Goal: Transaction & Acquisition: Purchase product/service

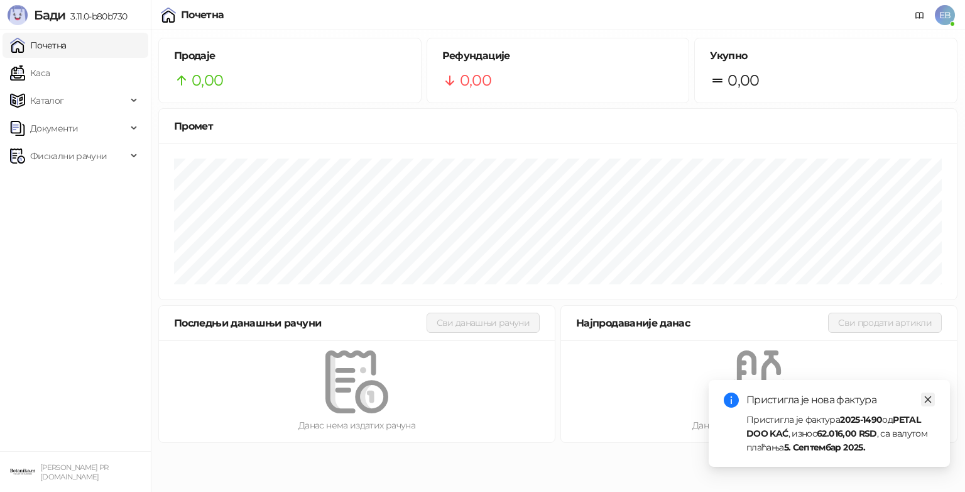
click at [930, 398] on icon "close" at bounding box center [928, 399] width 7 height 7
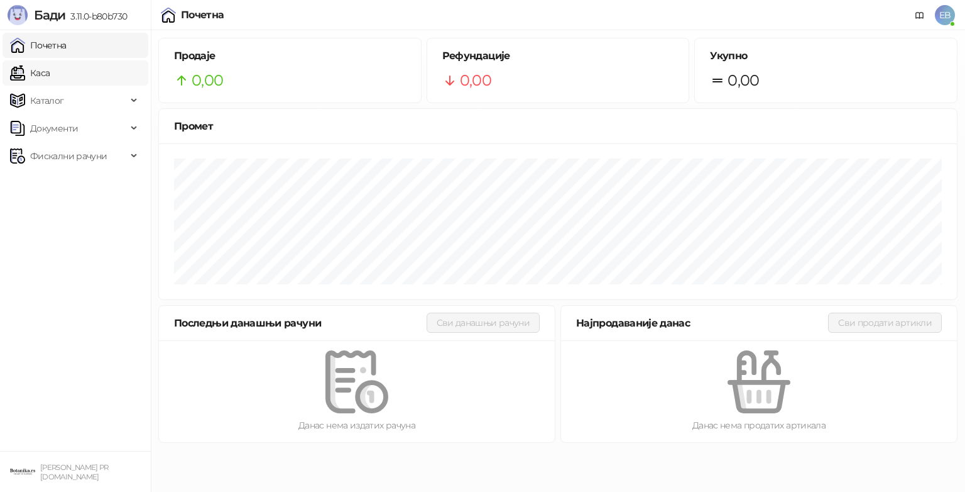
click at [33, 65] on link "Каса" at bounding box center [30, 72] width 40 height 25
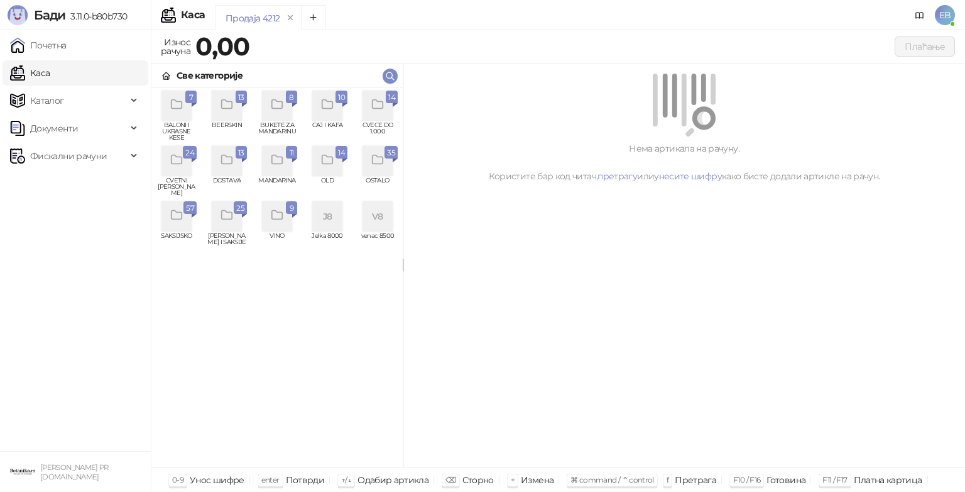
click at [377, 108] on icon "grid" at bounding box center [378, 104] width 14 height 14
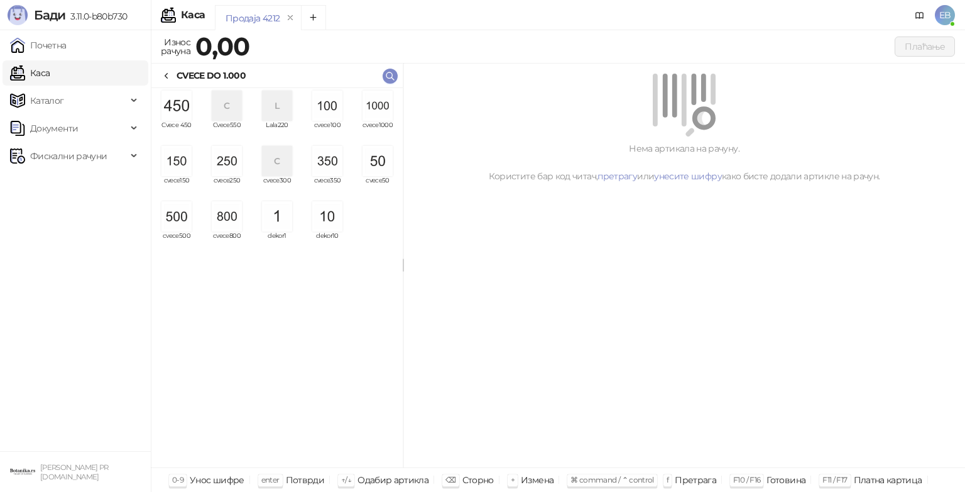
click at [387, 105] on img "grid" at bounding box center [378, 106] width 30 height 30
click at [377, 107] on img "grid" at bounding box center [378, 106] width 30 height 30
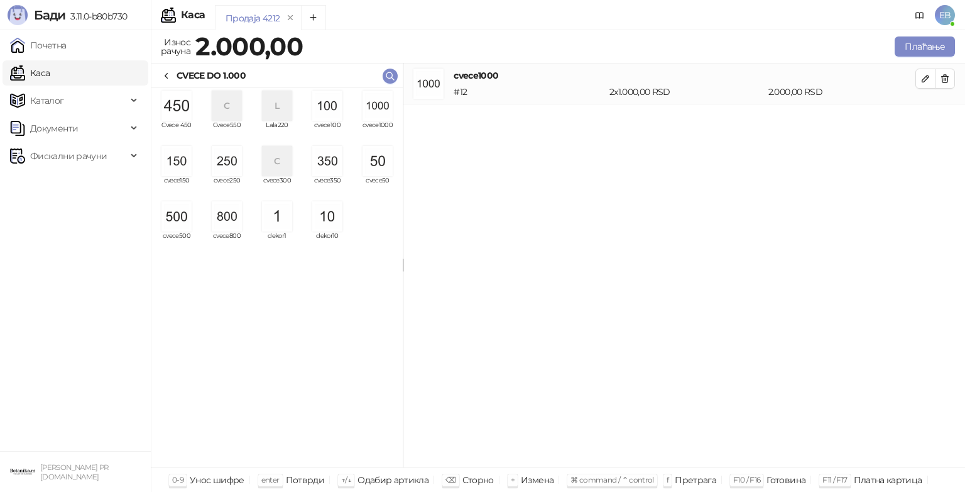
click at [376, 105] on img "grid" at bounding box center [378, 106] width 30 height 30
click at [187, 219] on img "grid" at bounding box center [177, 216] width 30 height 30
click at [230, 161] on img "grid" at bounding box center [227, 161] width 30 height 30
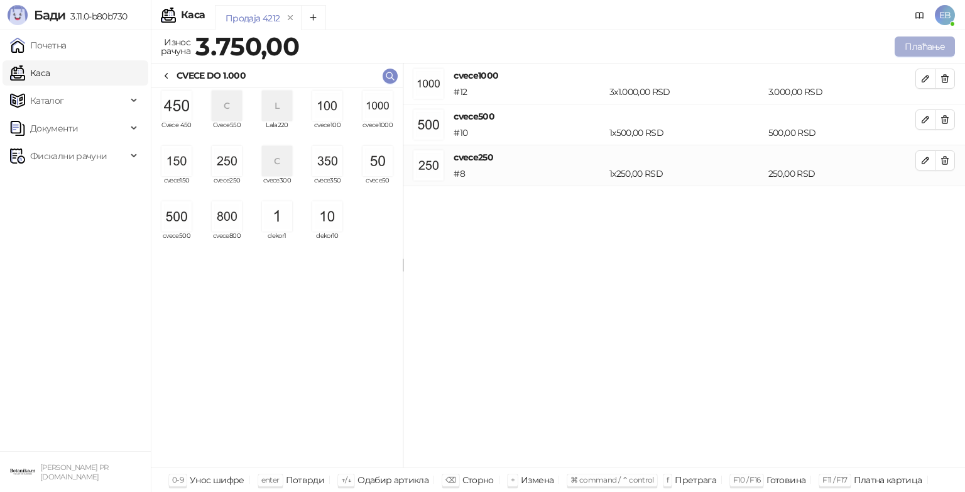
click at [929, 48] on button "Плаћање" at bounding box center [925, 46] width 60 height 20
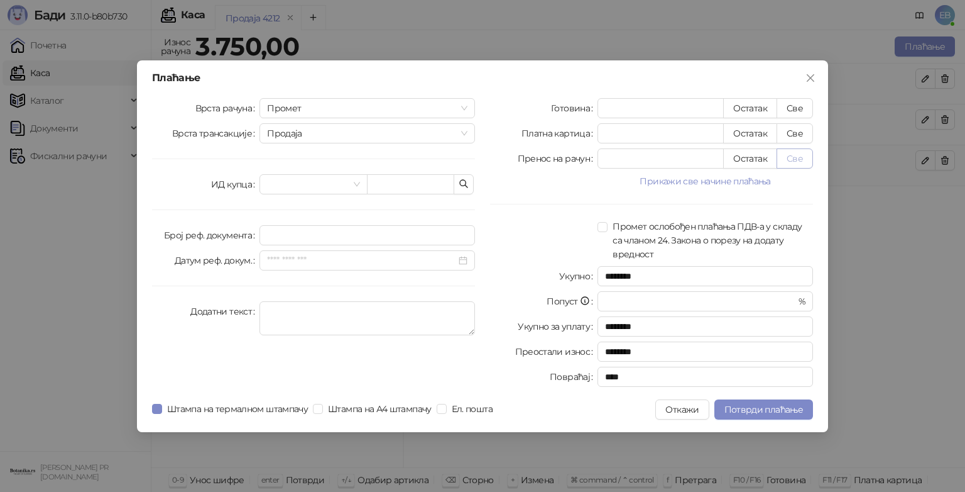
click at [794, 158] on button "Све" at bounding box center [795, 158] width 36 height 20
type input "****"
click at [764, 409] on span "Потврди плаћање" at bounding box center [764, 409] width 79 height 11
